Goal: Task Accomplishment & Management: Manage account settings

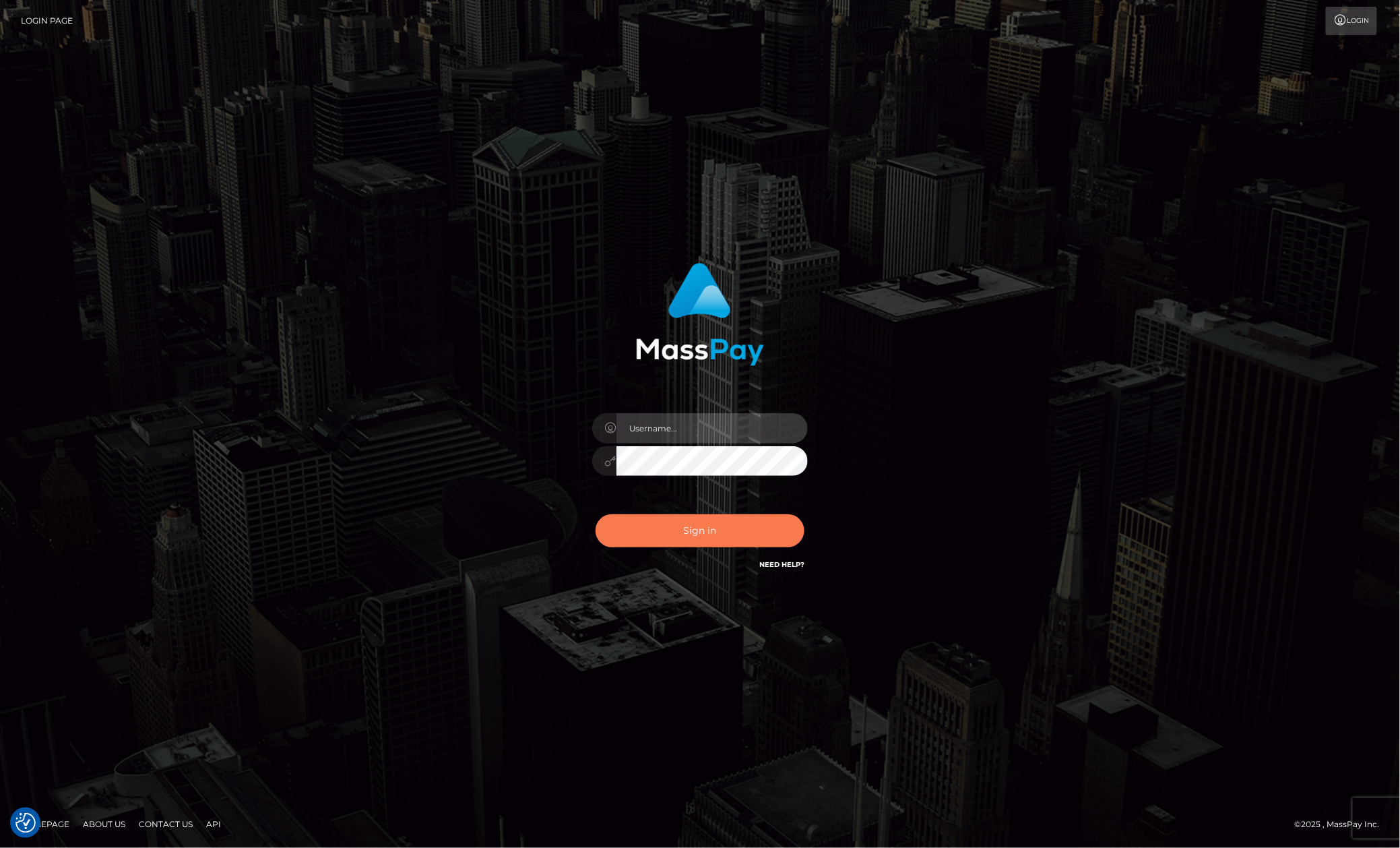
type input "Allen.megabonanza"
click at [706, 527] on button "Sign in" at bounding box center [700, 531] width 209 height 33
click at [988, 434] on div "Allen.megabonanza Sign in" at bounding box center [700, 424] width 768 height 343
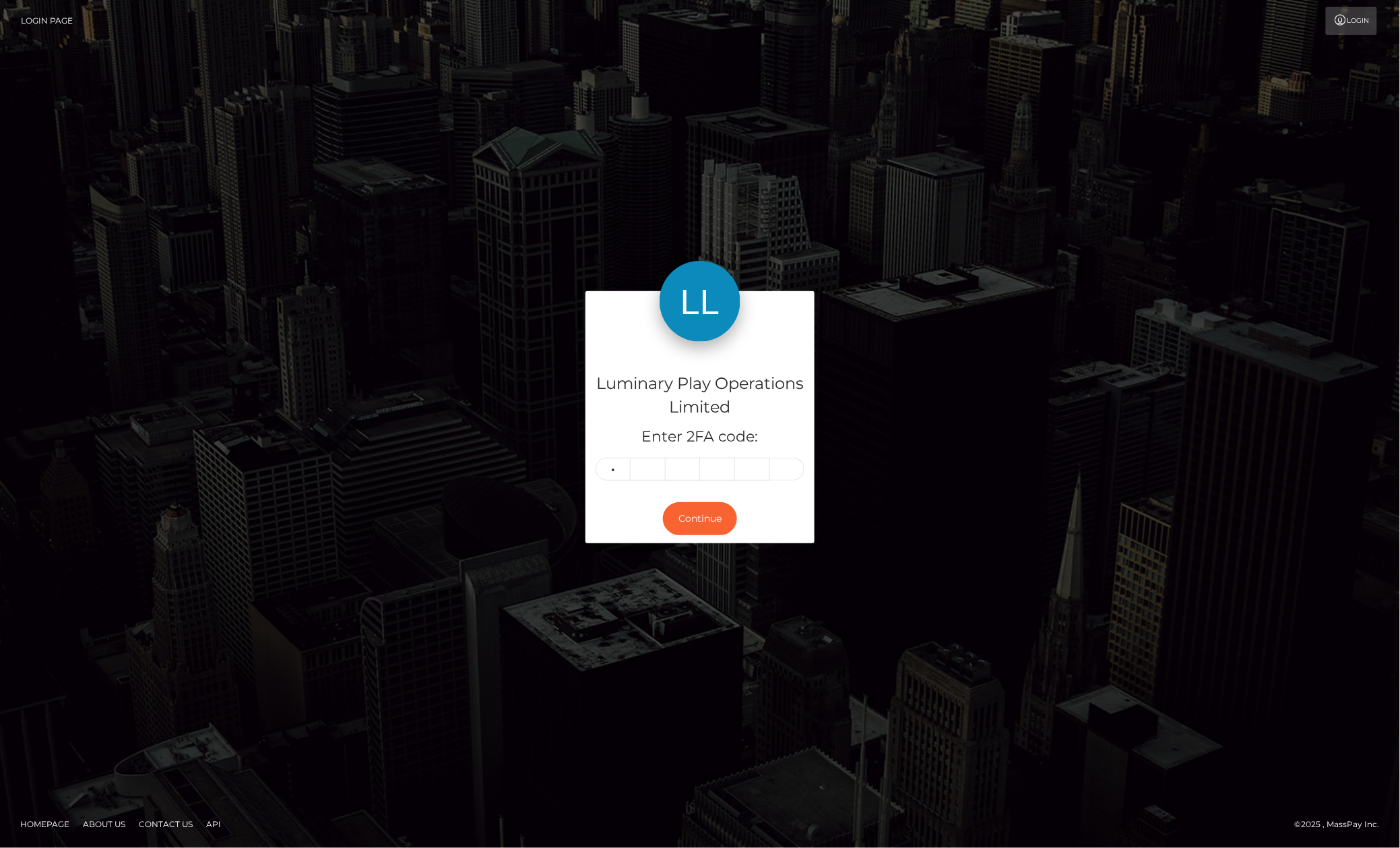
type input "3"
type input "9"
type input "6"
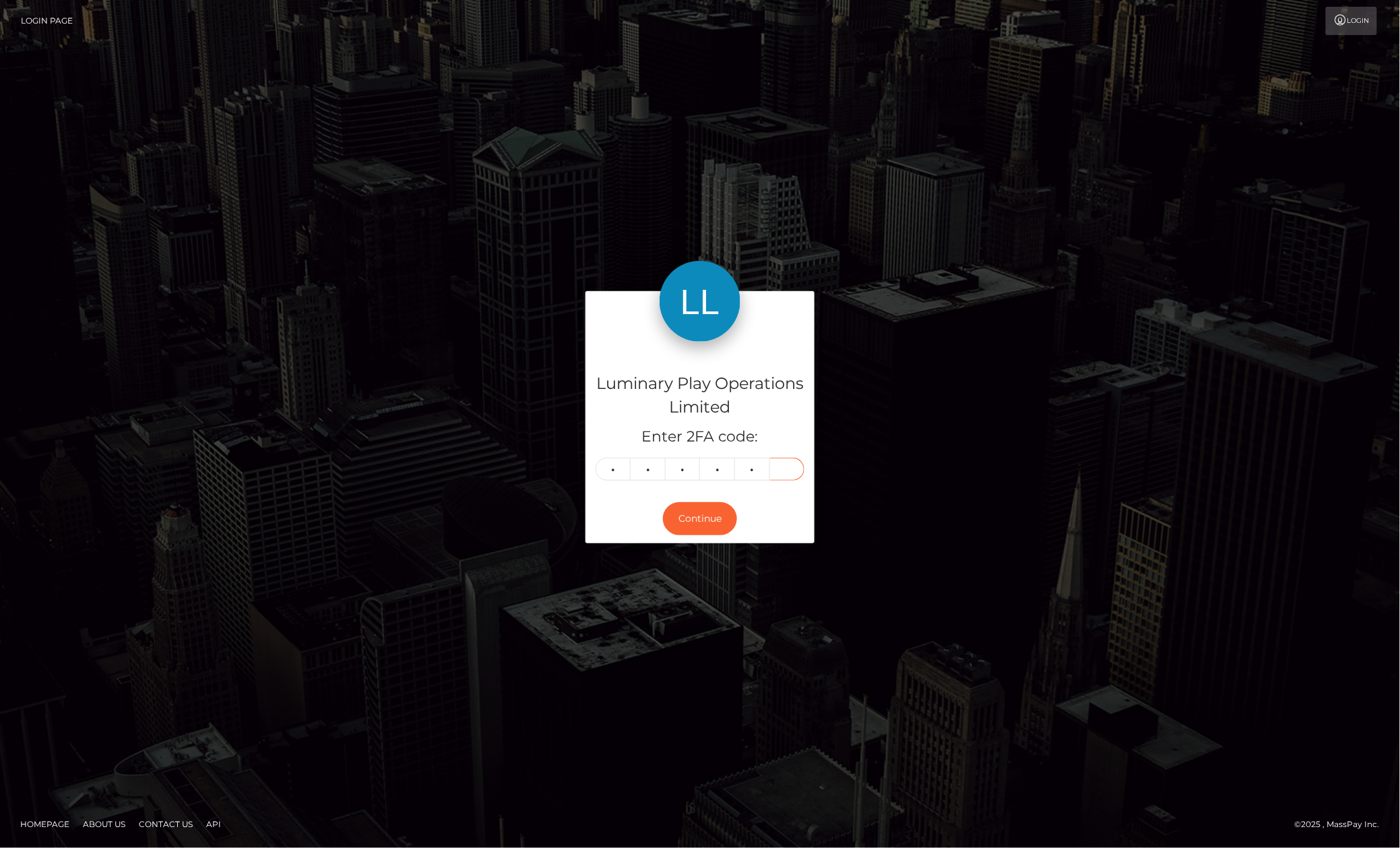
type input "6"
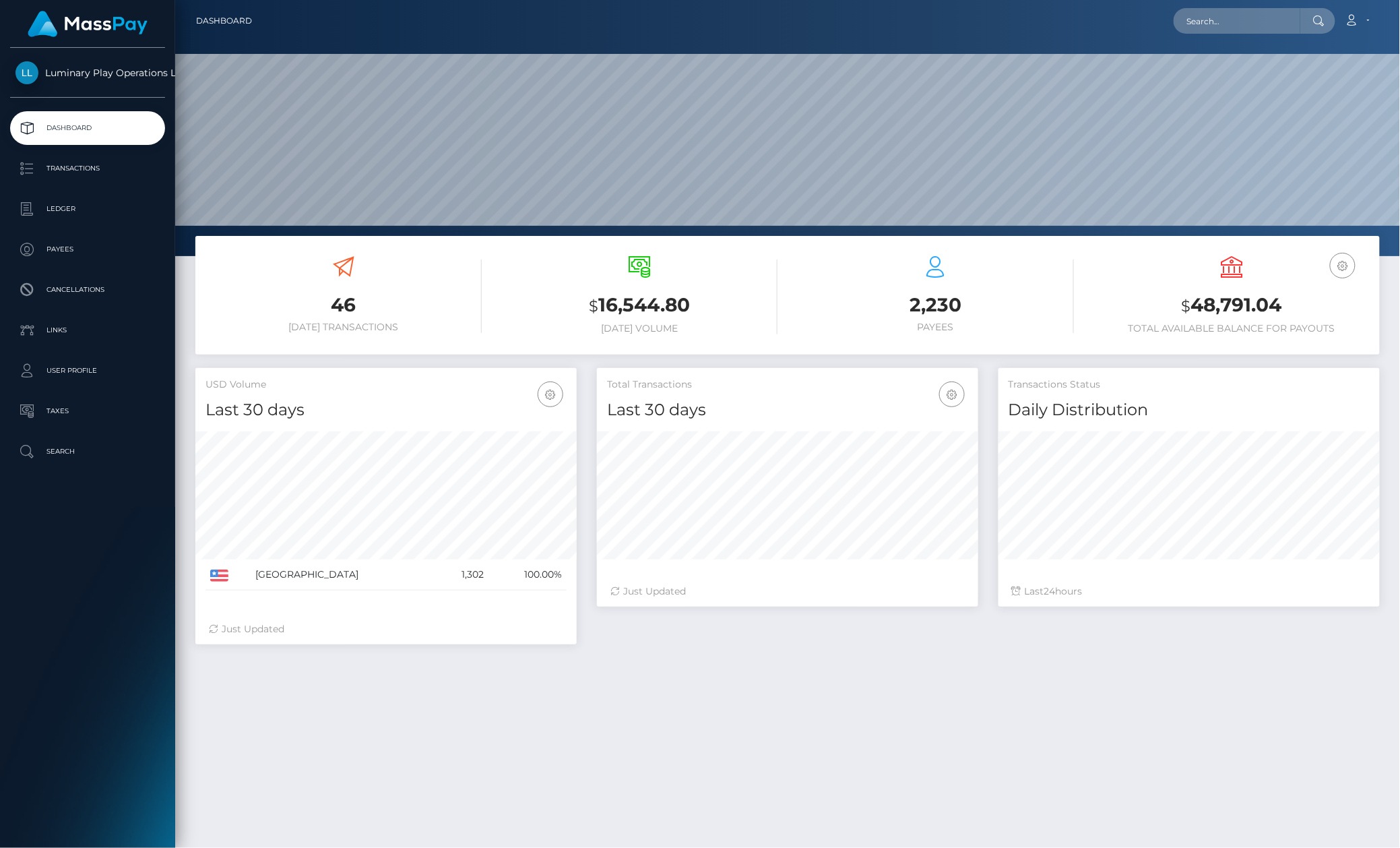
scroll to position [237, 380]
click at [92, 163] on p "Transactions" at bounding box center [87, 169] width 144 height 20
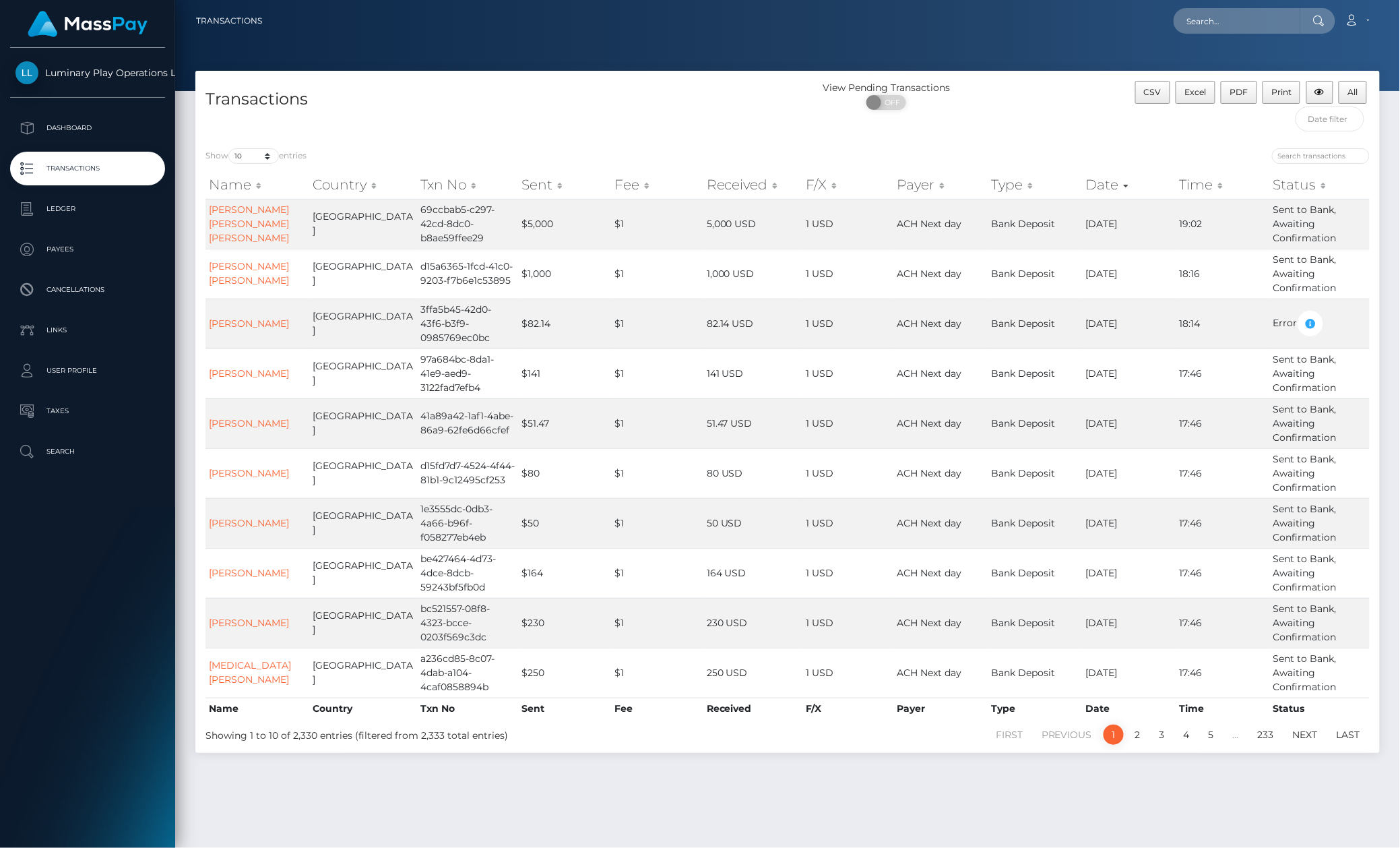
click at [267, 135] on div "Transactions" at bounding box center [492, 110] width 592 height 57
drag, startPoint x: 262, startPoint y: 160, endPoint x: 294, endPoint y: 264, distance: 108.8
click at [262, 160] on select "10 25 50 100 250 500 1,000 3,500" at bounding box center [254, 156] width 51 height 15
select select "3500"
click at [229, 149] on select "10 25 50 100 250 500 1,000 3,500" at bounding box center [254, 156] width 51 height 15
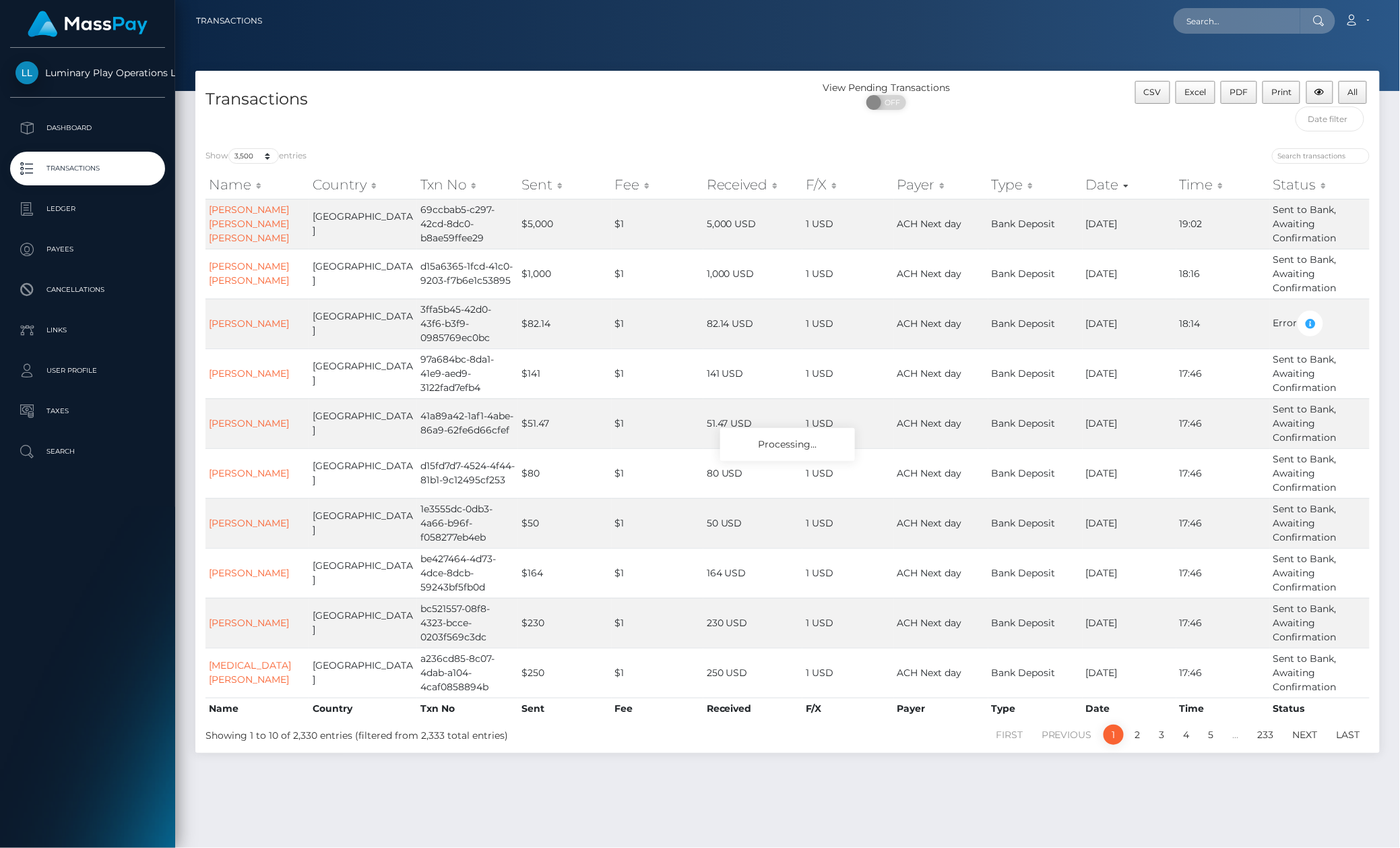
click at [445, 103] on h4 "Transactions" at bounding box center [492, 100] width 572 height 24
drag, startPoint x: 445, startPoint y: 103, endPoint x: 503, endPoint y: 99, distance: 58.1
click at [446, 108] on h4 "Transactions" at bounding box center [492, 100] width 572 height 24
click at [505, 103] on h4 "Transactions" at bounding box center [492, 100] width 572 height 24
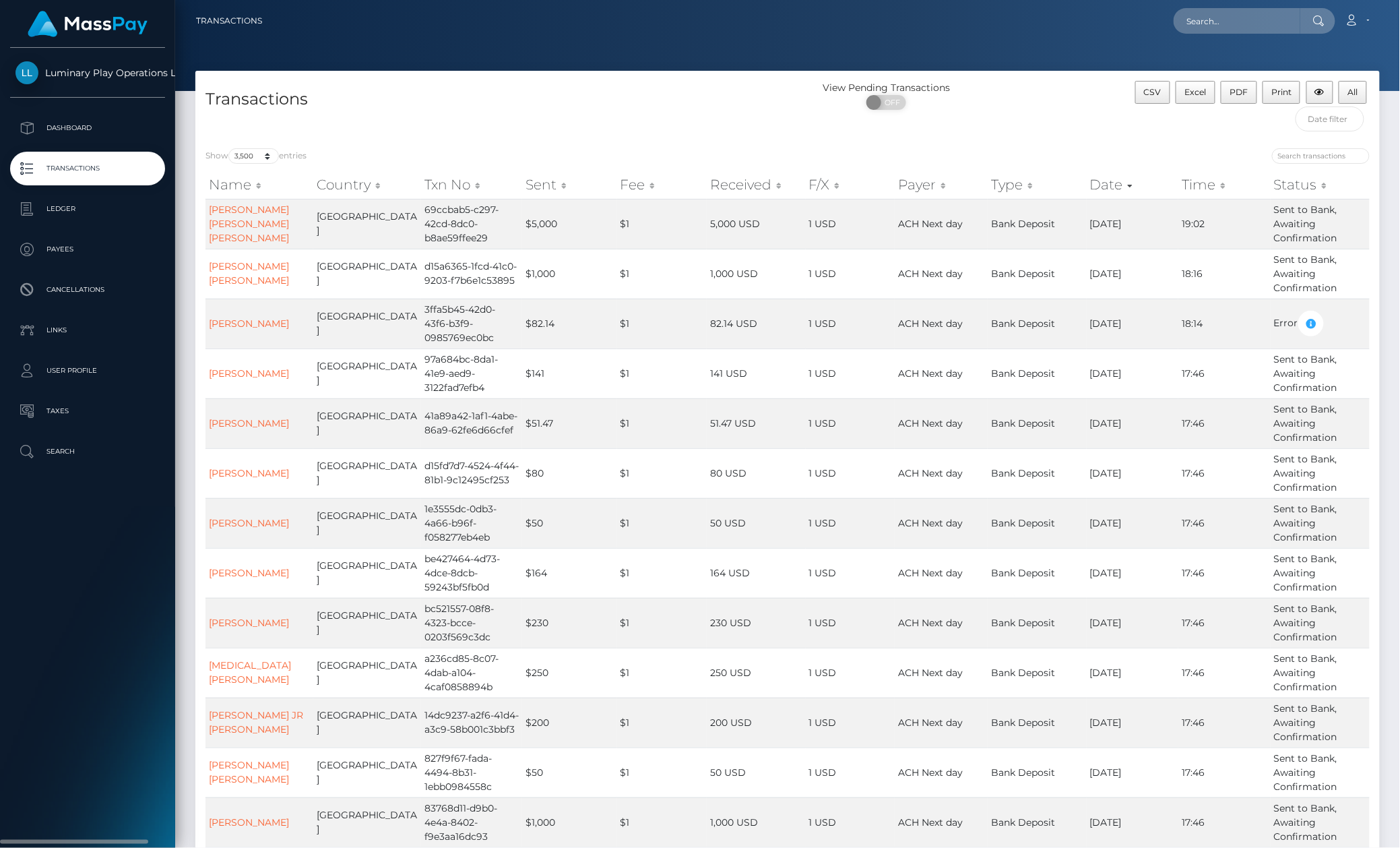
click at [57, 554] on div "Luminary Play Operations Limited Dashboard Transactions Ledger Payees Cancellat…" at bounding box center [88, 446] width 175 height 797
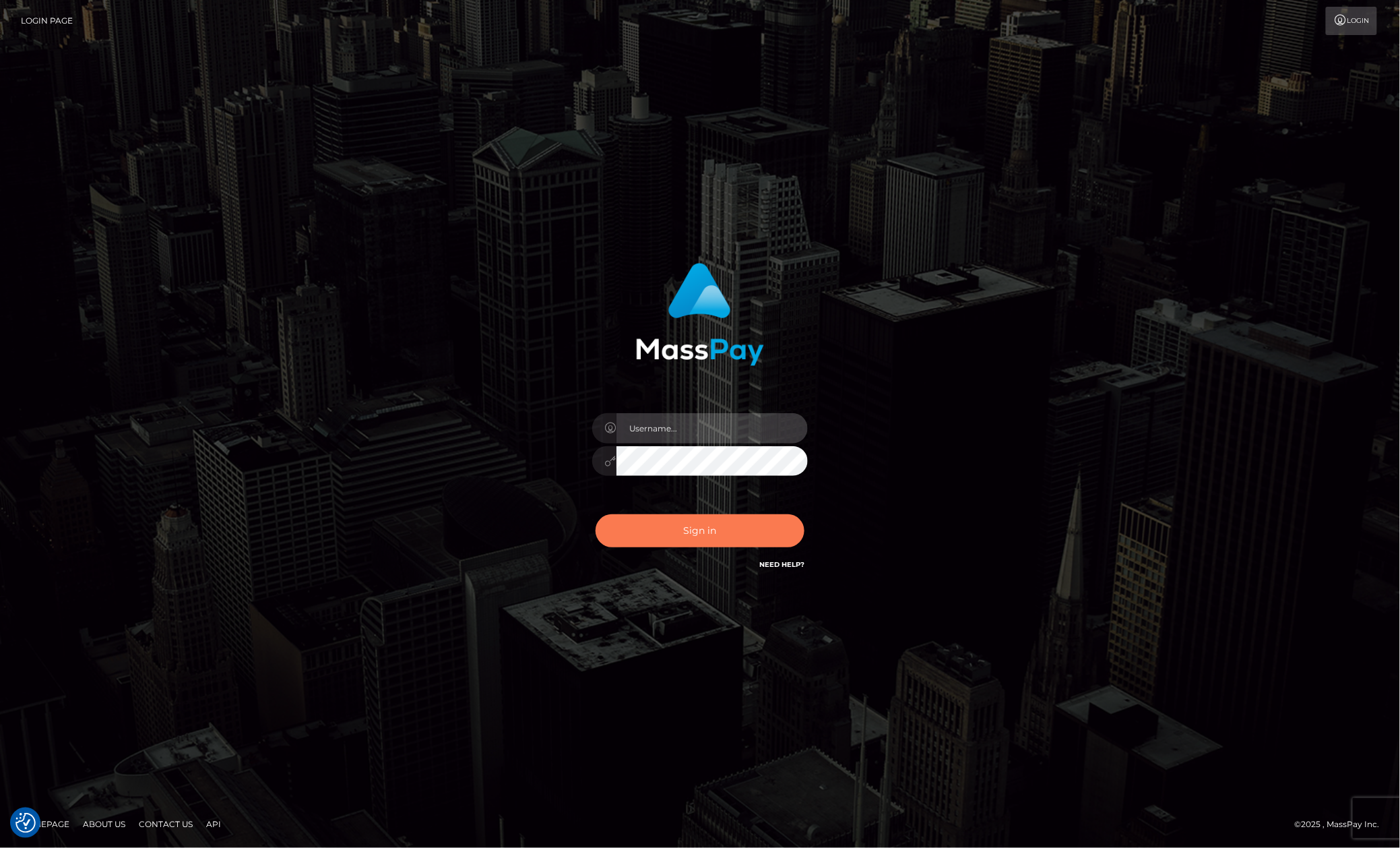
type input "[PERSON_NAME].megabonanza"
click at [762, 532] on button "Sign in" at bounding box center [700, 531] width 209 height 33
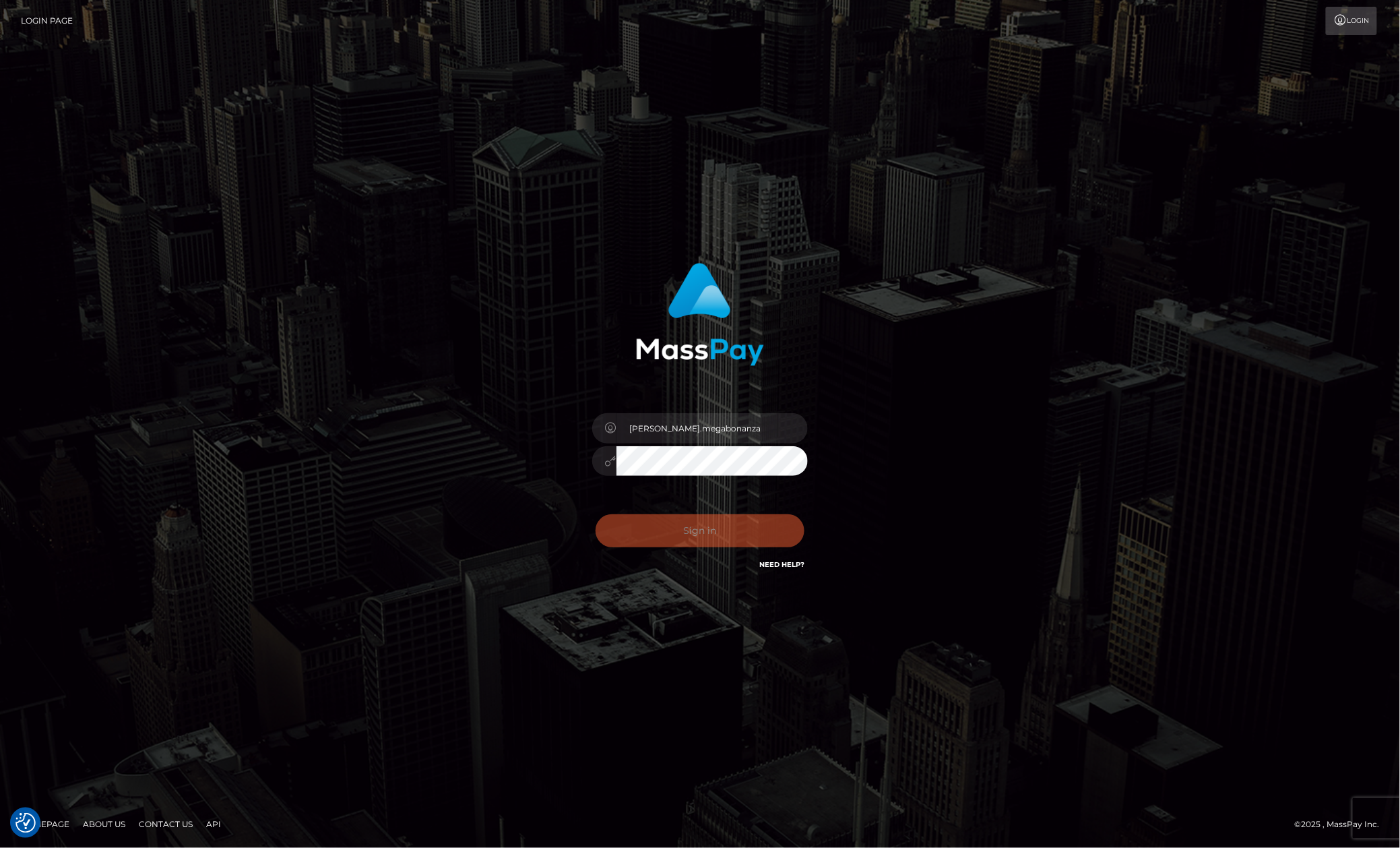
click at [1030, 334] on div "Allen.megabonanza Sign in" at bounding box center [700, 424] width 768 height 343
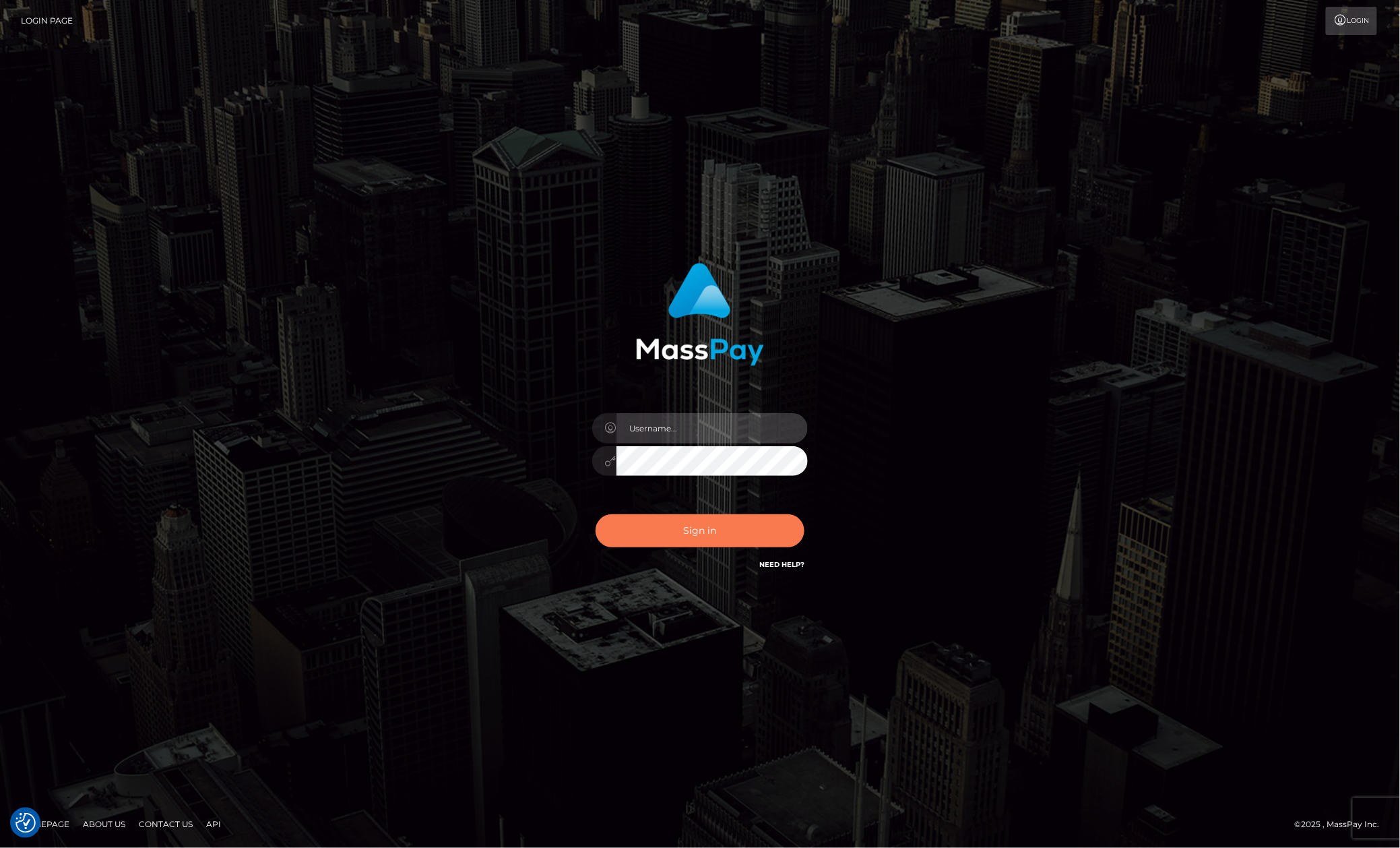
type input "[PERSON_NAME].megabonanza"
click at [633, 515] on button "Sign in" at bounding box center [700, 531] width 209 height 33
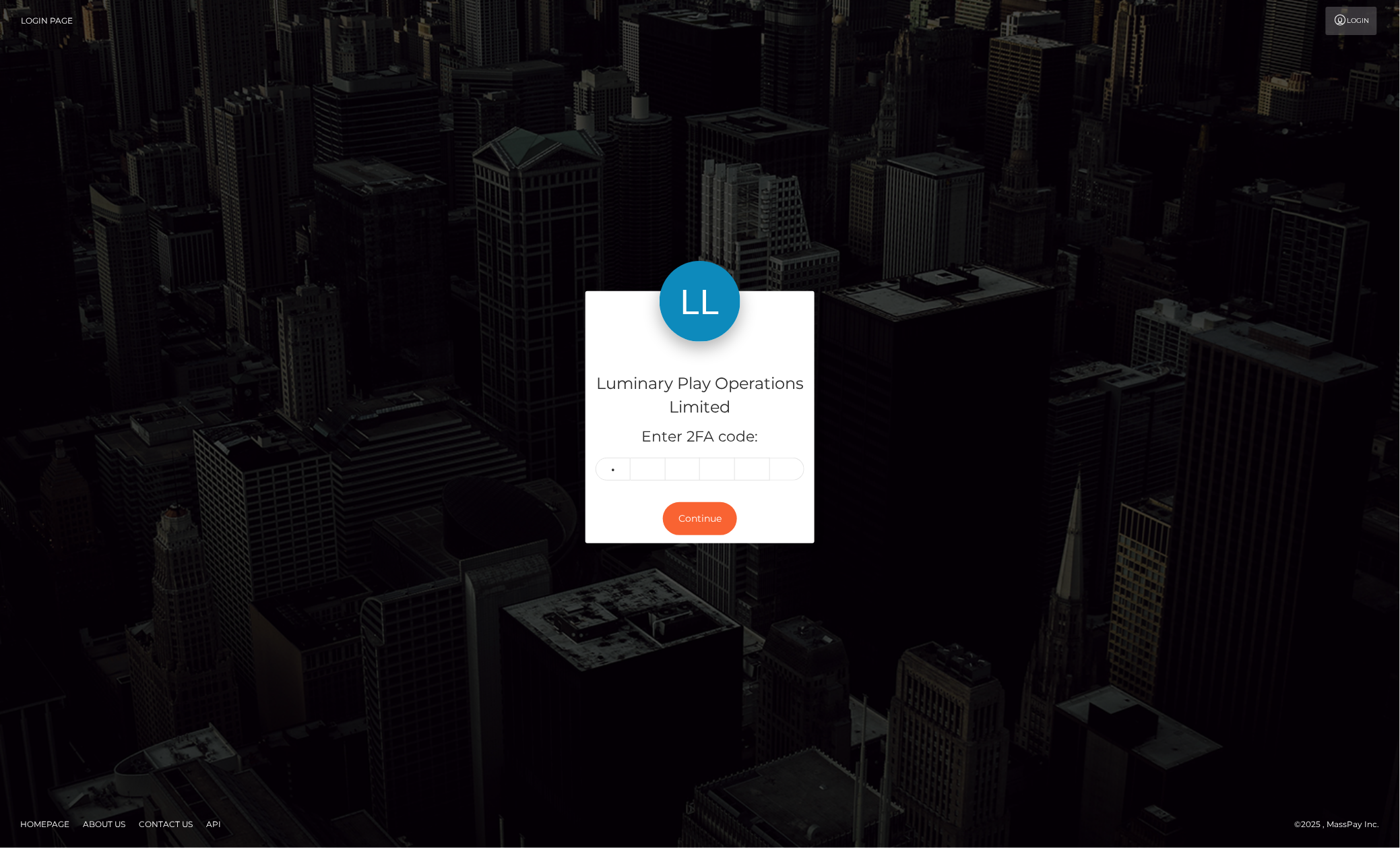
type input "9"
type input "5"
type input "1"
type input "8"
type input "4"
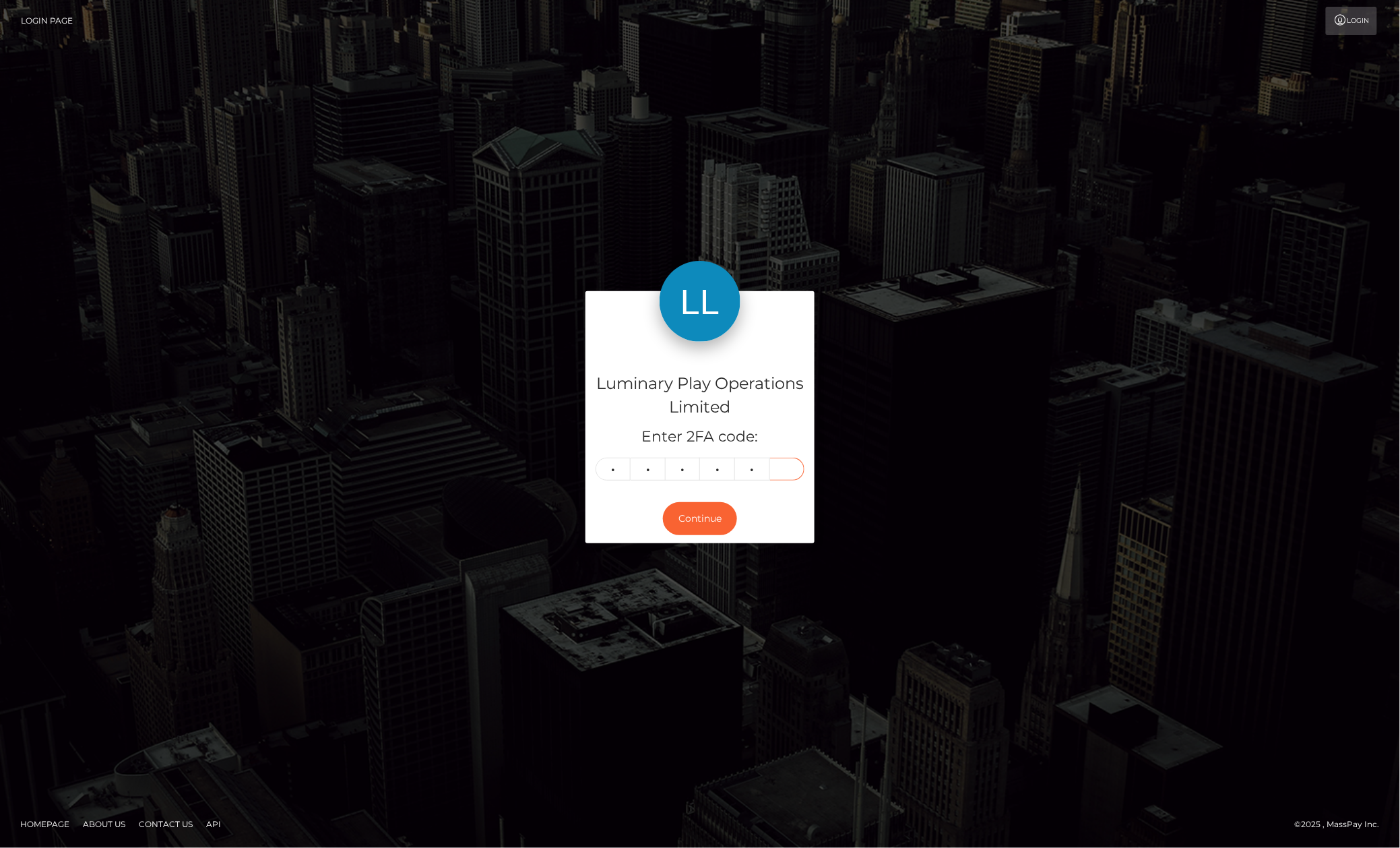
type input "7"
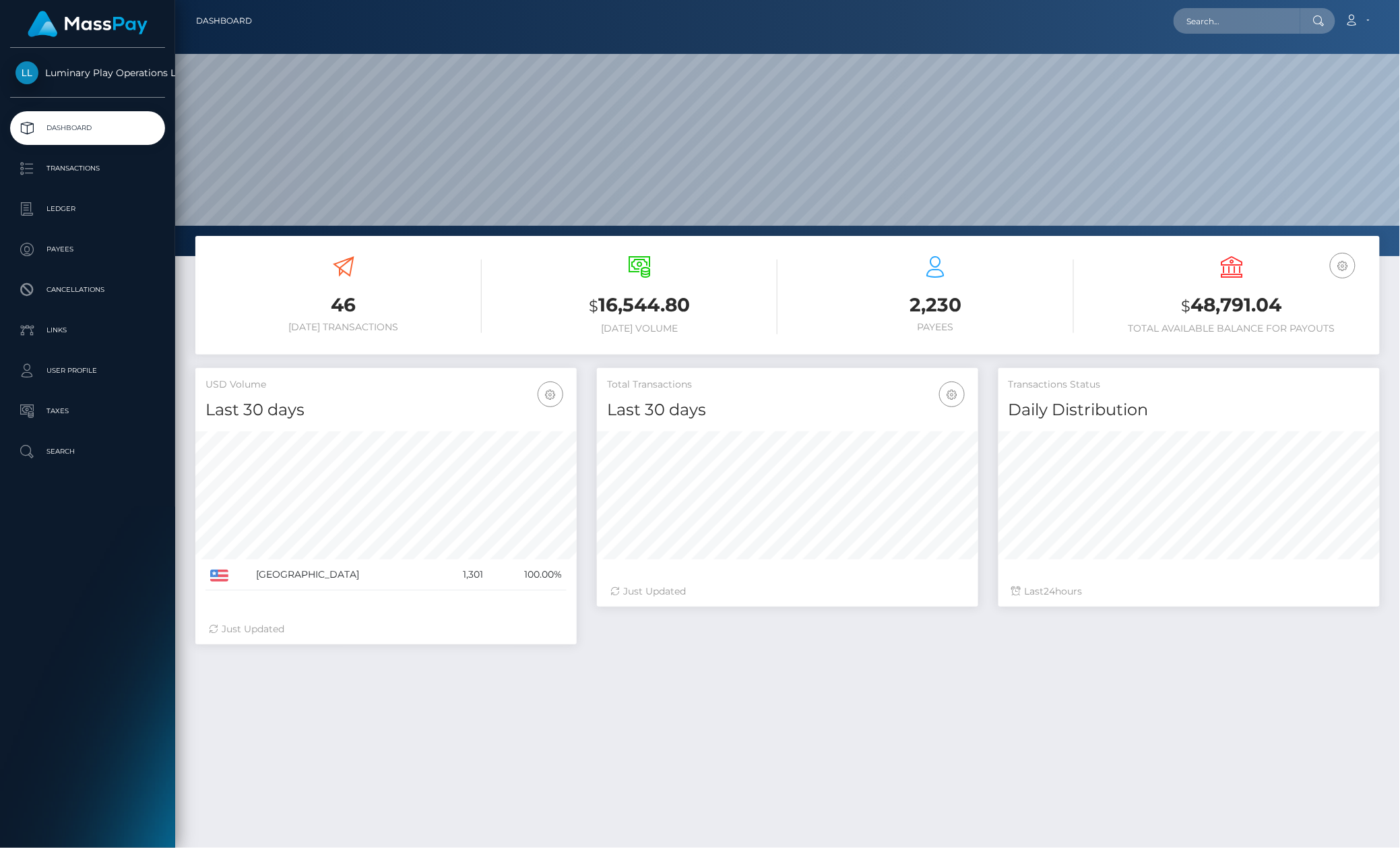
scroll to position [237, 380]
click at [122, 169] on p "Transactions" at bounding box center [87, 169] width 144 height 20
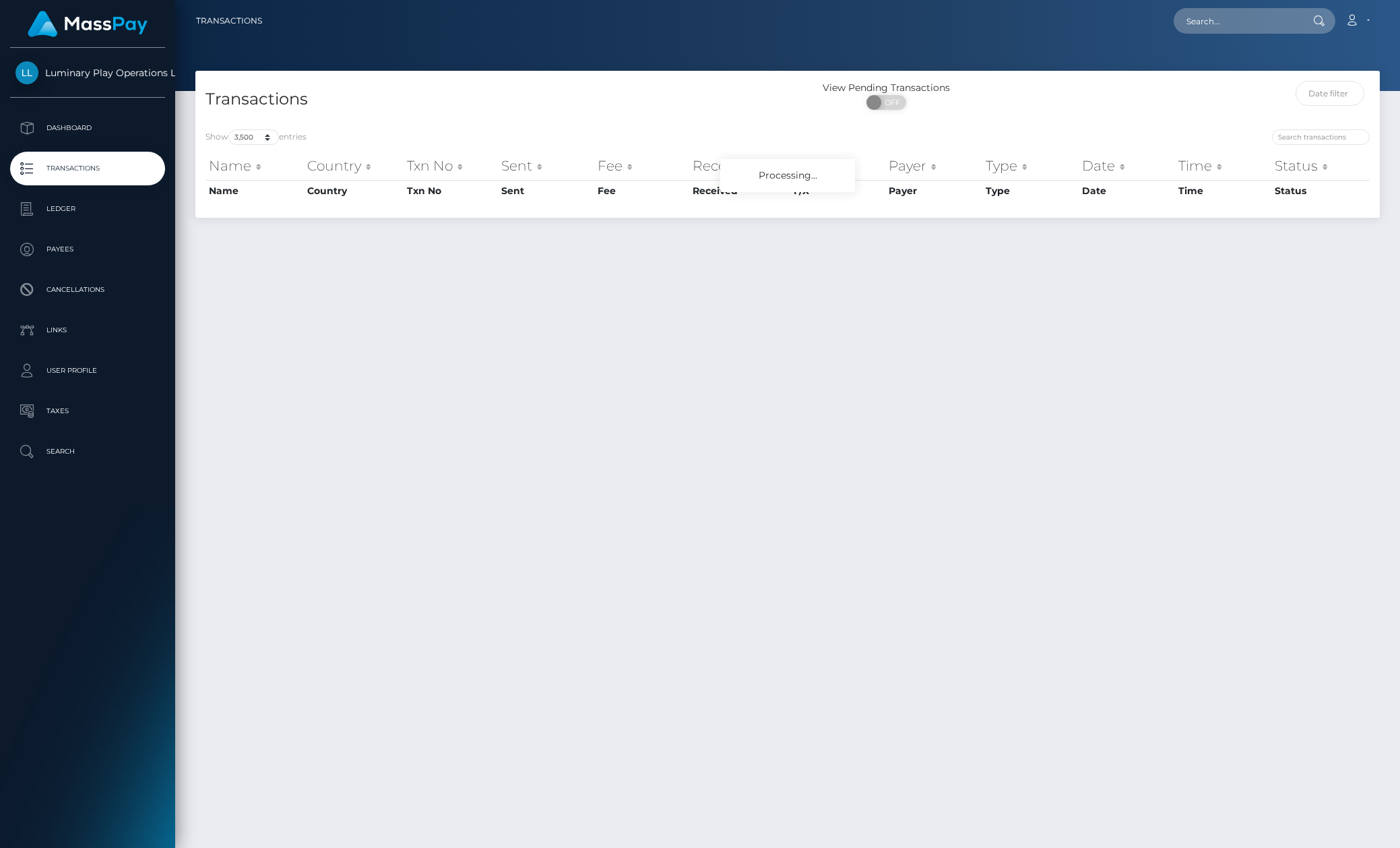
select select "3500"
click at [771, 424] on div "Transactions View Pending Transactions ON OFF Show 10 25 50 100 250 500 1,000 3…" at bounding box center [788, 453] width 1225 height 765
click at [1060, 116] on div "View Pending Transactions ON OFF" at bounding box center [936, 99] width 297 height 35
click at [1064, 116] on div "View Pending Transactions ON OFF" at bounding box center [936, 99] width 297 height 35
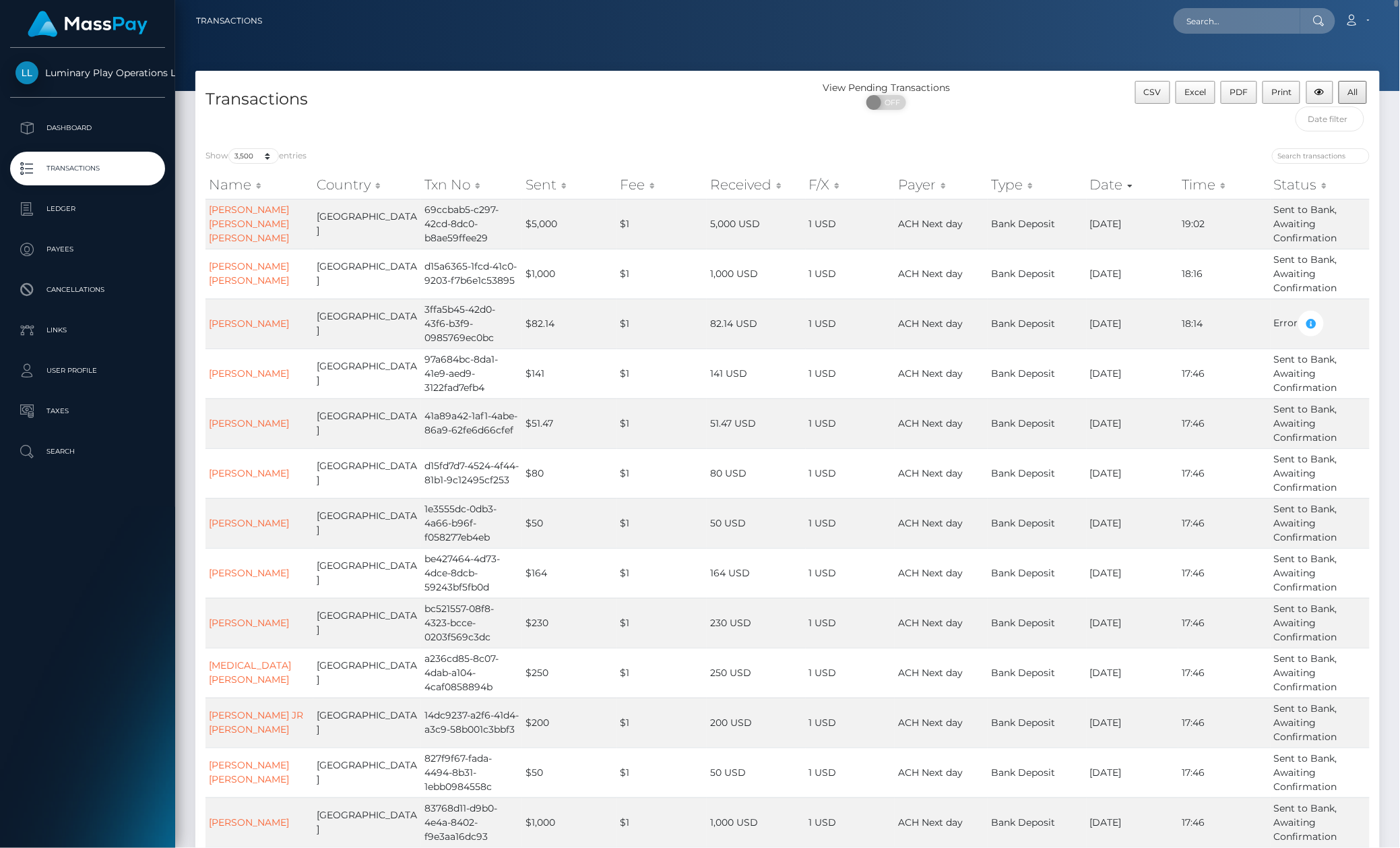
click at [1063, 109] on div "View Pending Transactions ON OFF" at bounding box center [936, 99] width 297 height 35
click at [1351, 95] on span "All" at bounding box center [1354, 92] width 10 height 10
